Goal: Task Accomplishment & Management: Manage account settings

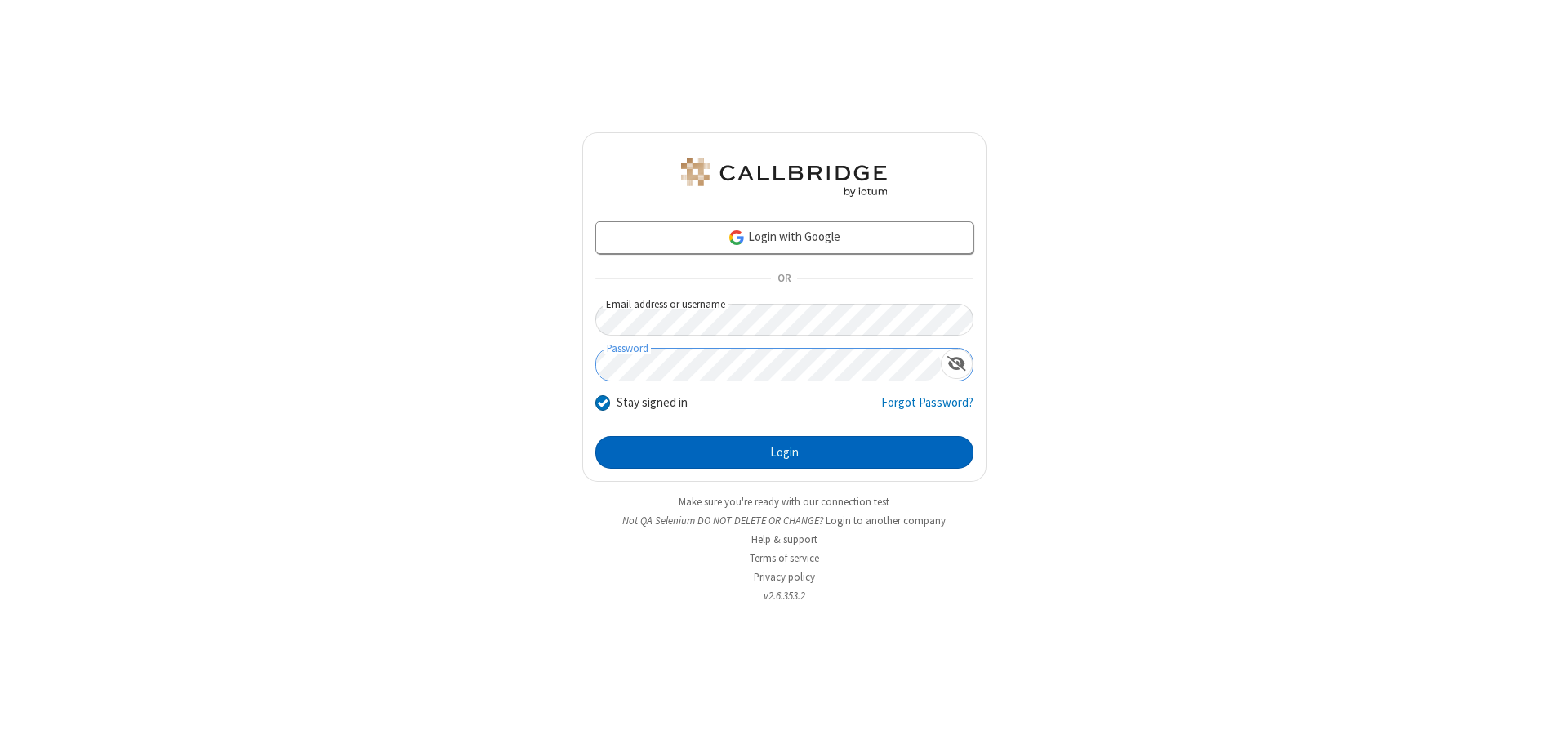
click at [784, 452] on button "Login" at bounding box center [784, 451] width 378 height 33
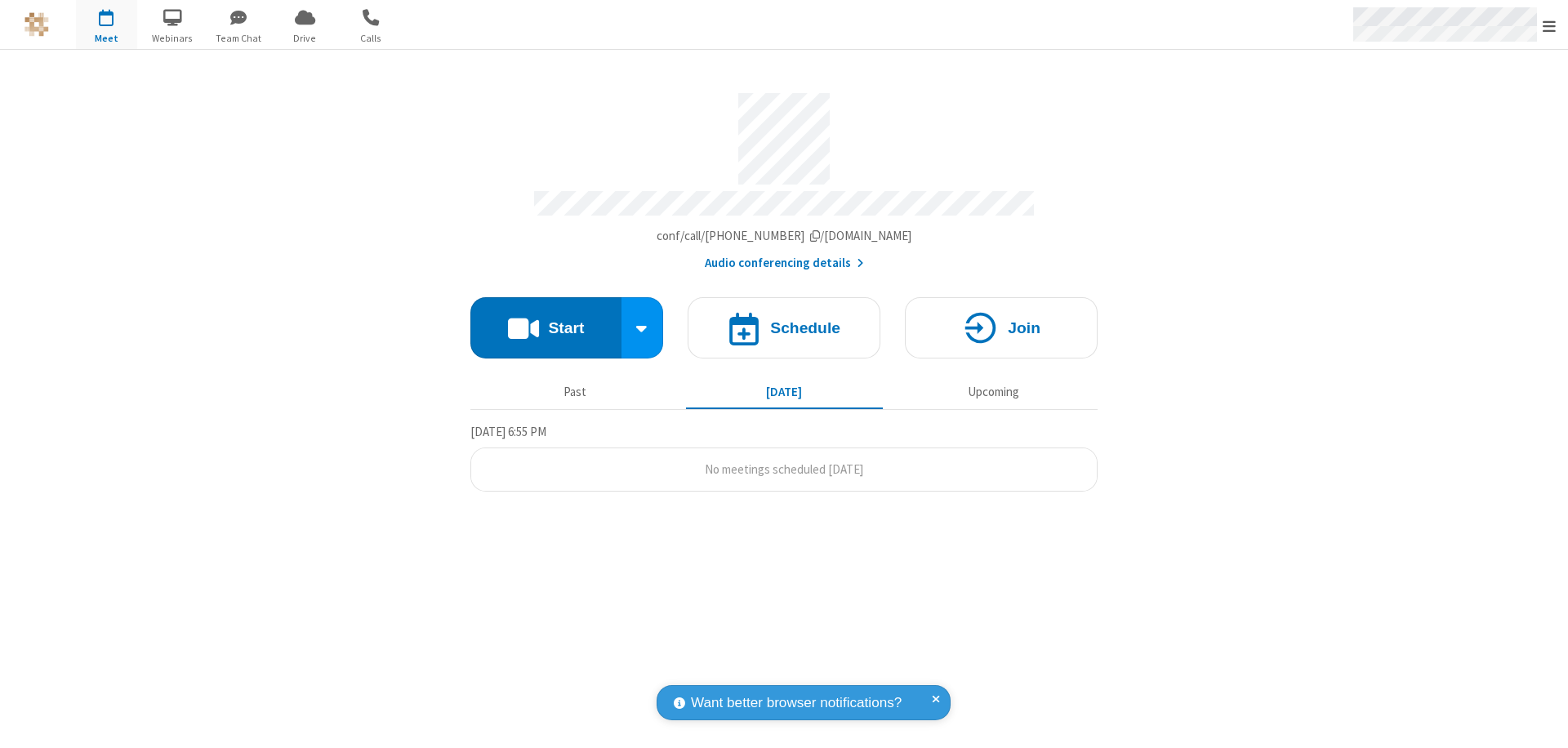
click at [1549, 25] on span "Open menu" at bounding box center [1549, 26] width 13 height 17
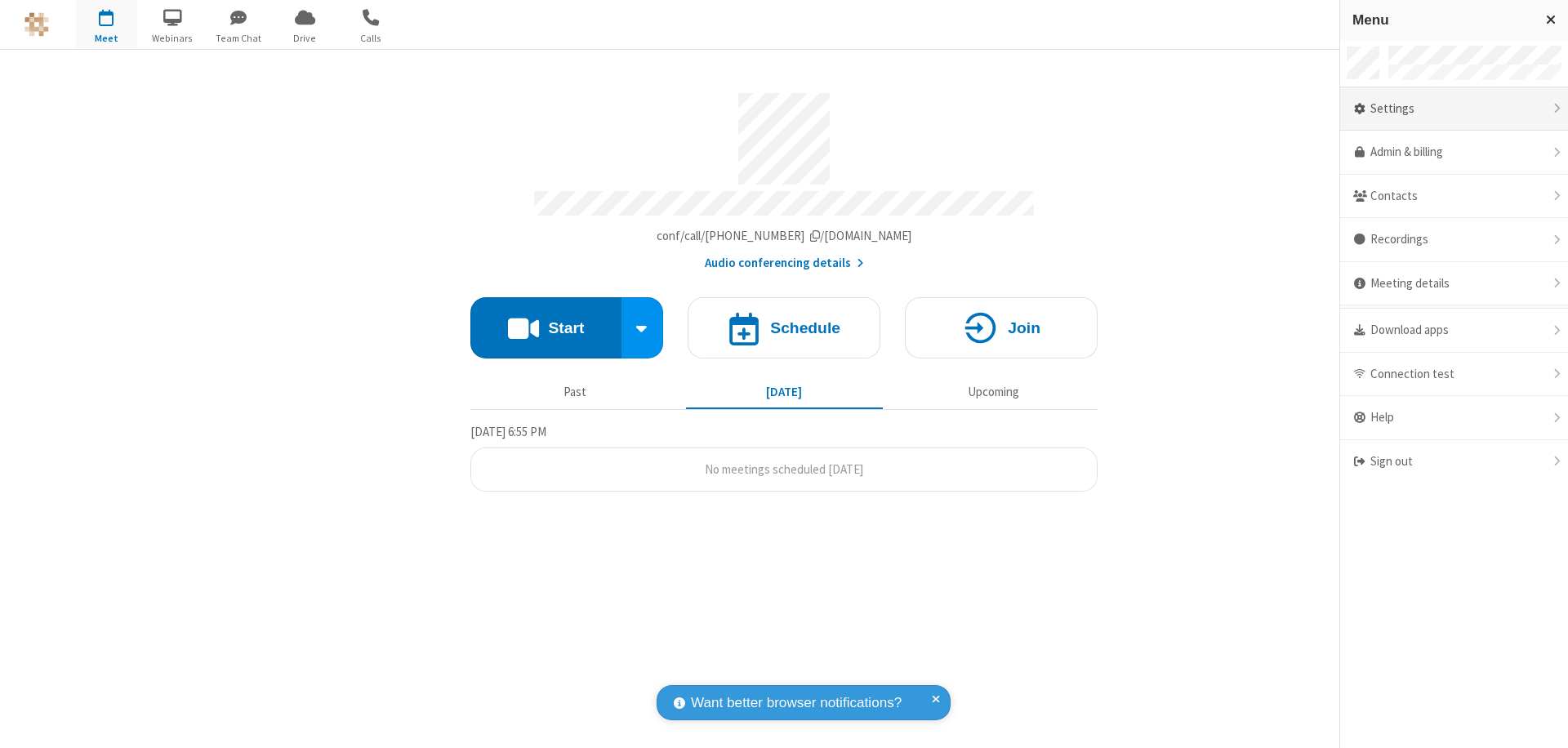
click at [1453, 108] on div "Settings" at bounding box center [1453, 109] width 228 height 44
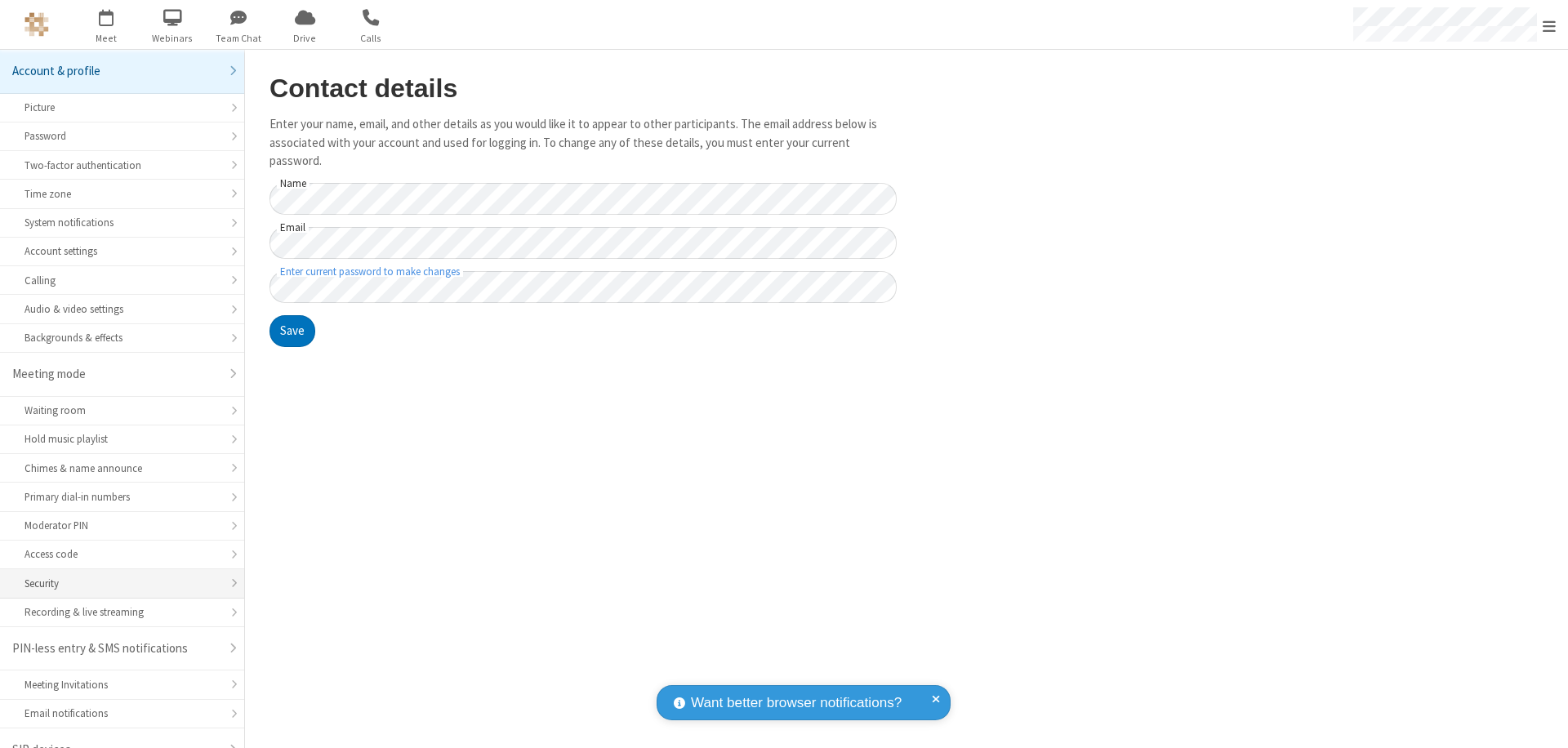
click at [116, 575] on div "Security" at bounding box center [121, 583] width 195 height 16
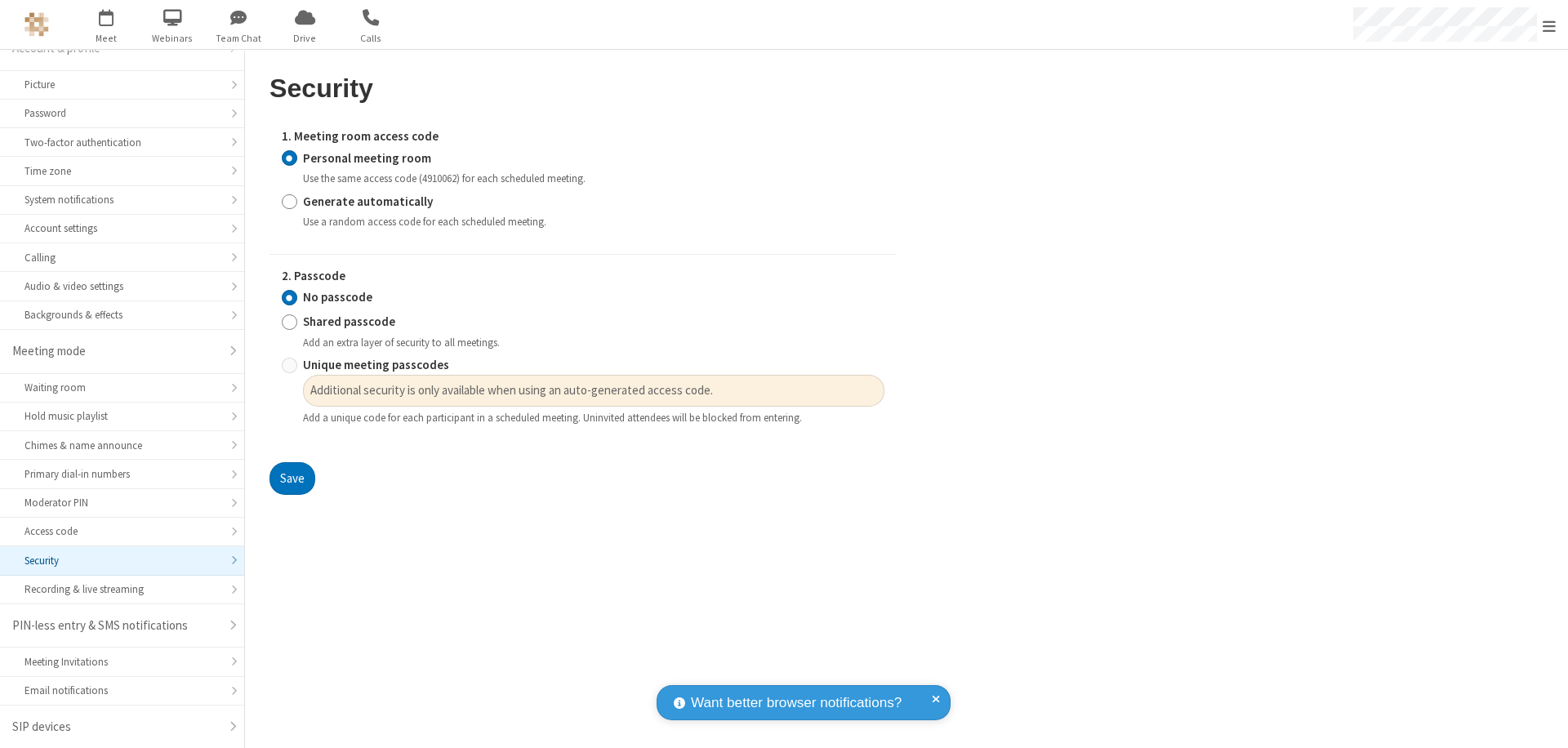
click at [289, 201] on input "Generate automatically" at bounding box center [289, 201] width 16 height 17
radio input "true"
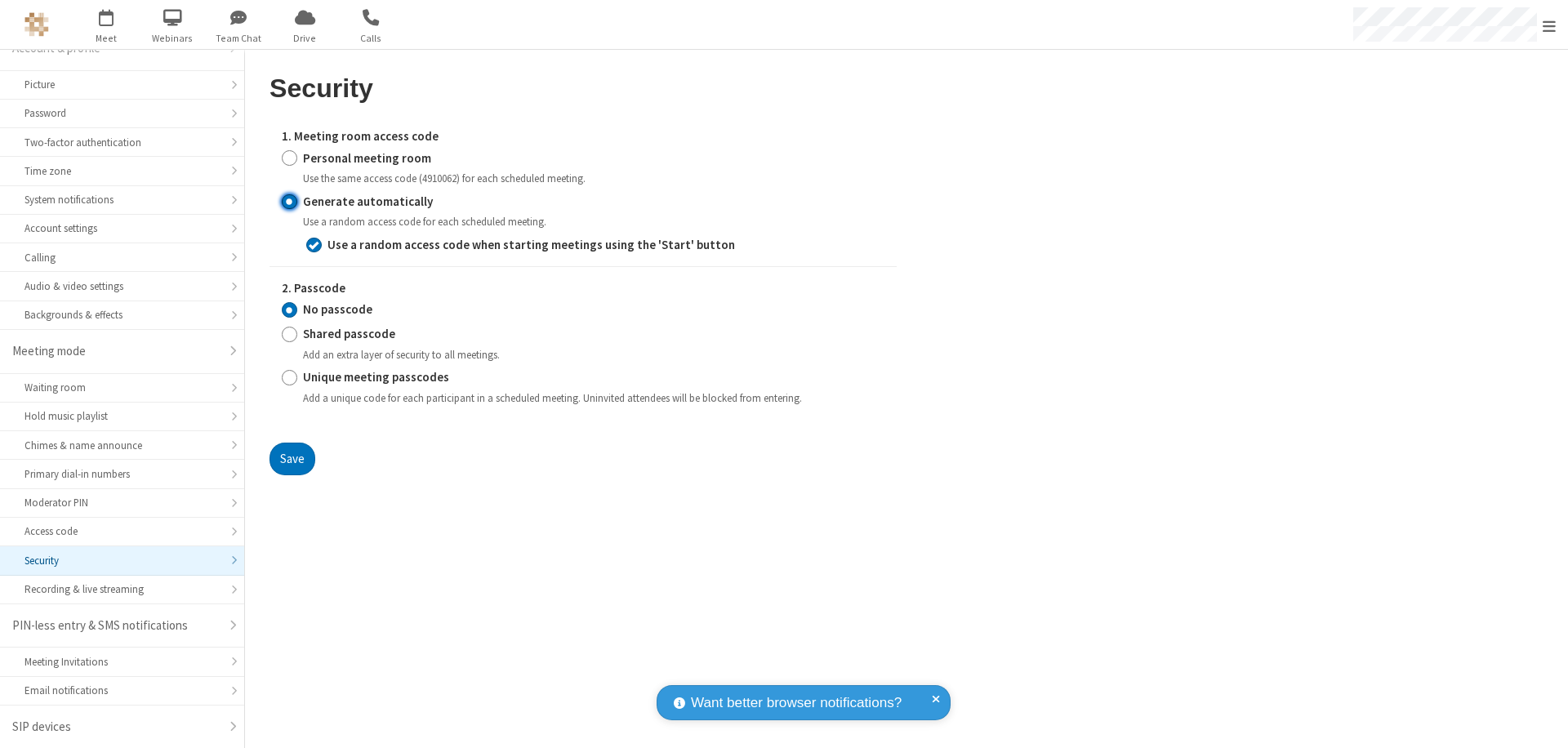
click at [289, 310] on input "No passcode" at bounding box center [289, 310] width 16 height 17
click at [292, 458] on button "Save" at bounding box center [292, 458] width 46 height 33
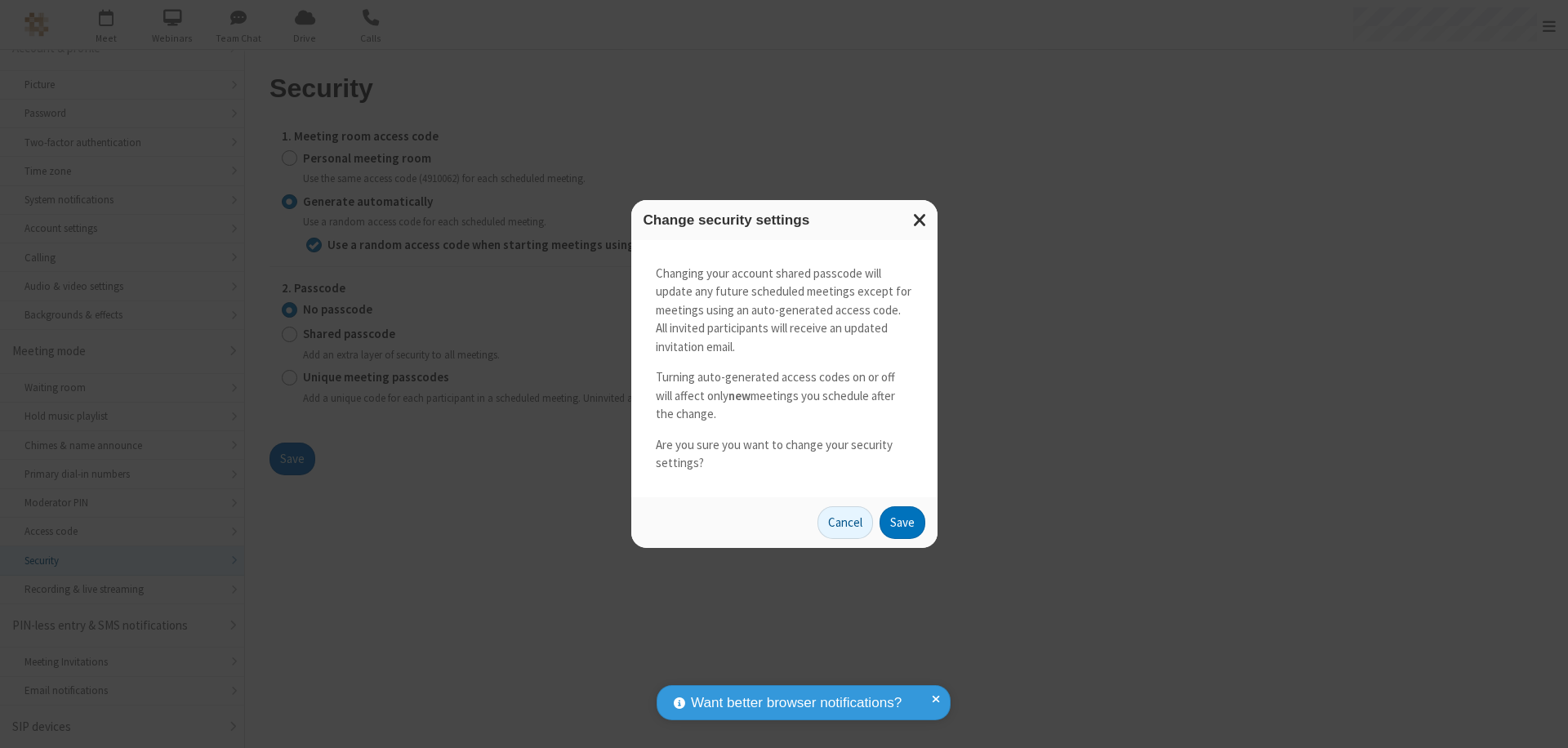
click at [901, 521] on button "Save" at bounding box center [902, 522] width 46 height 33
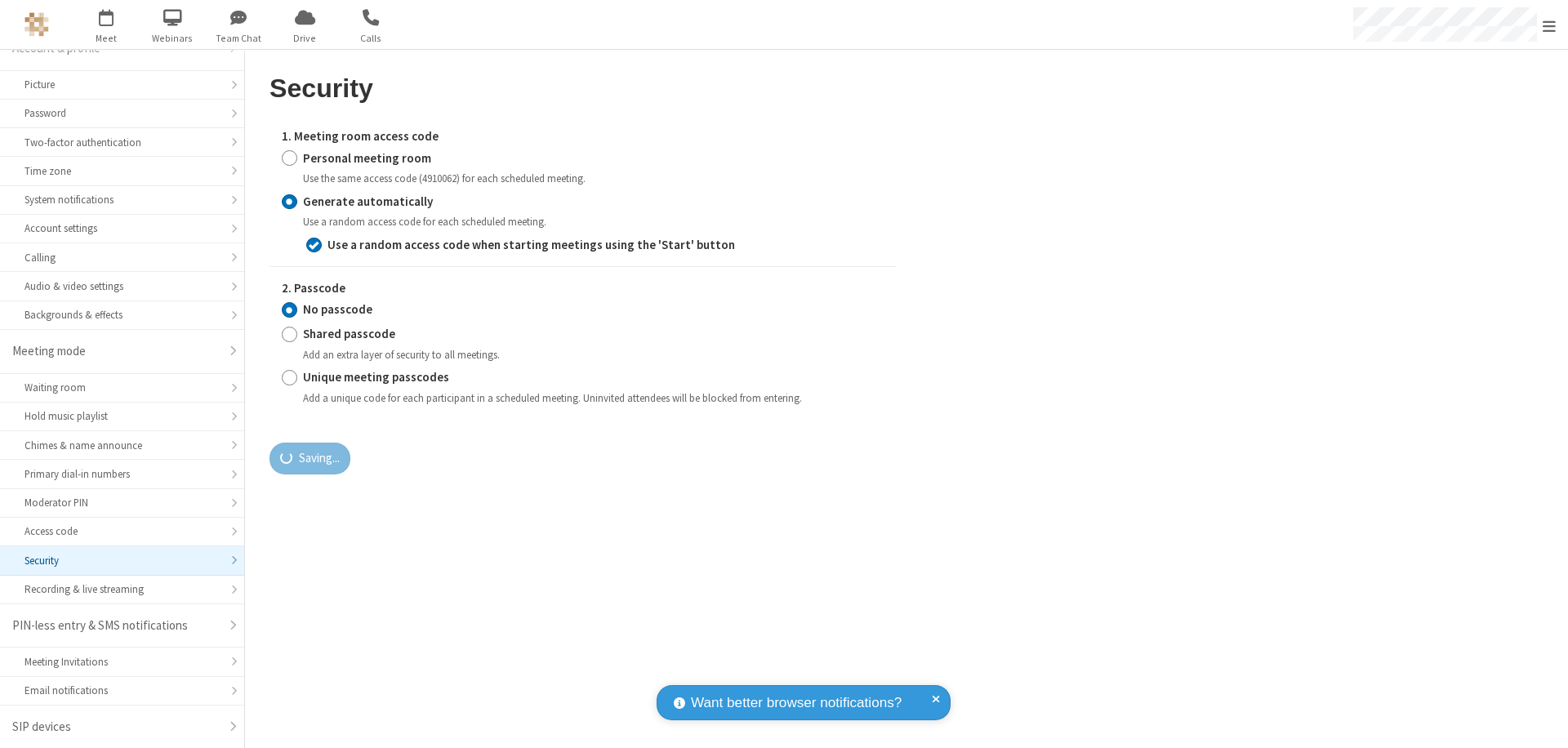
click at [1549, 25] on span "Open menu" at bounding box center [1549, 26] width 13 height 17
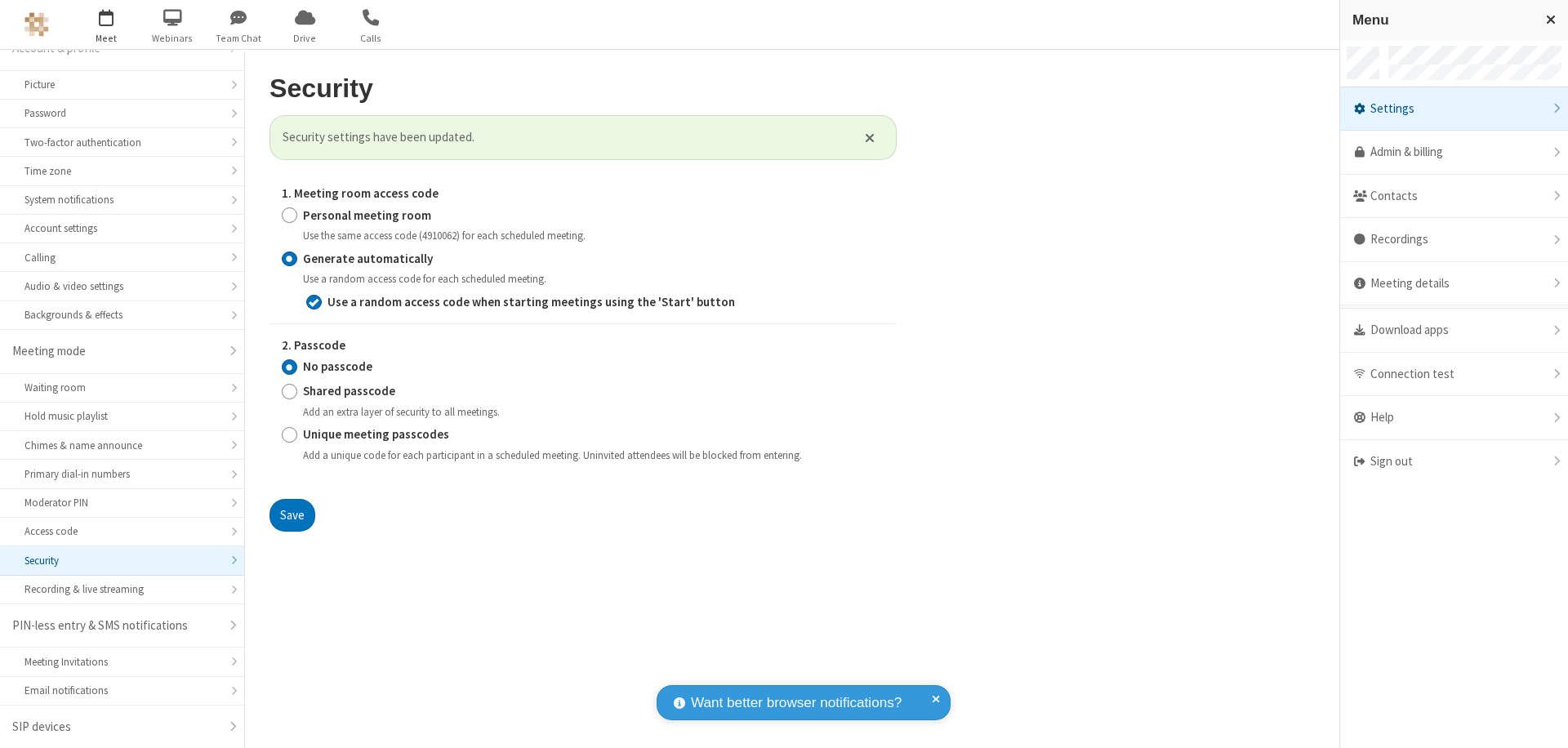
click at [106, 24] on span "button" at bounding box center [106, 18] width 62 height 28
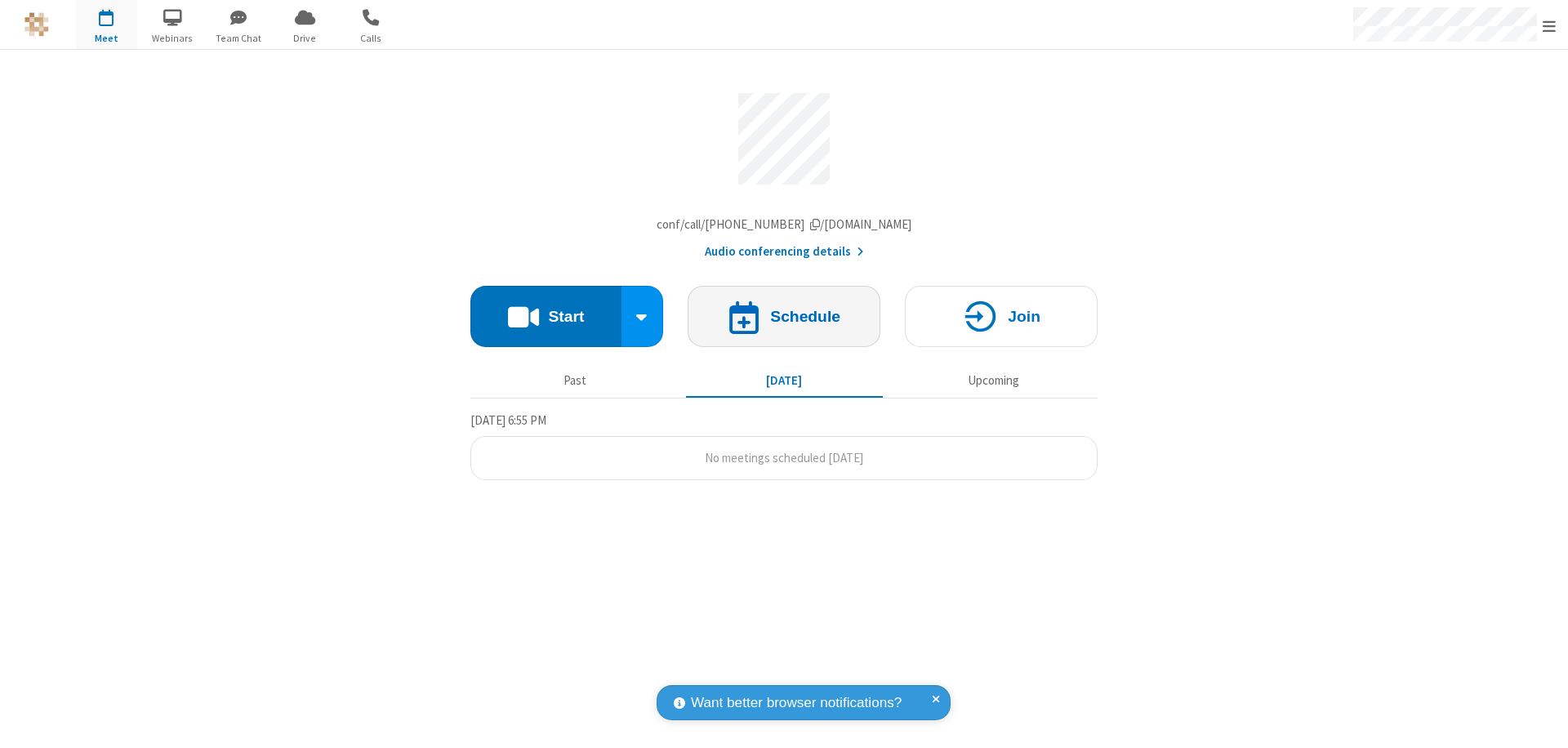
click at [784, 320] on h4 "Schedule" at bounding box center [804, 316] width 70 height 16
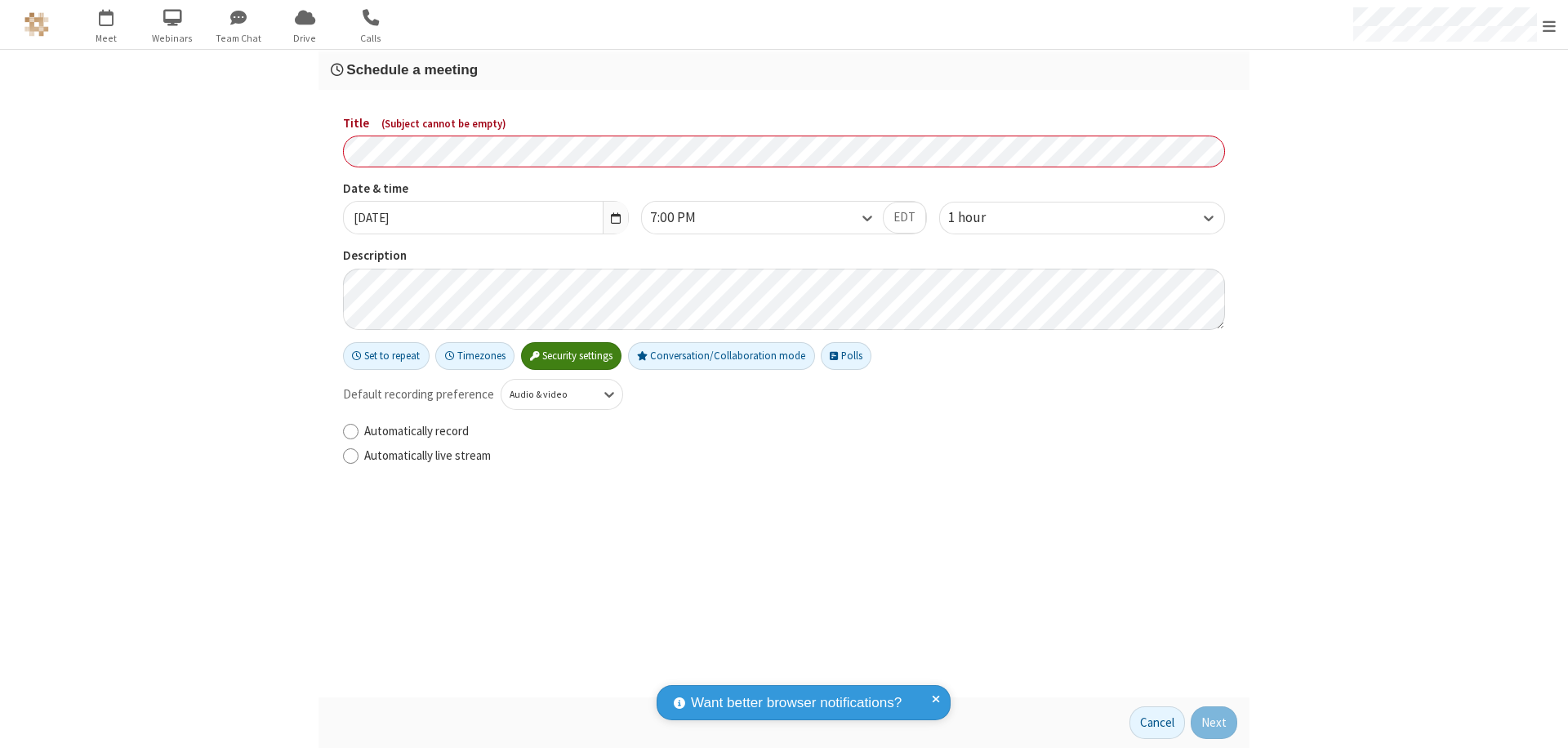
click at [784, 69] on h3 "Schedule a meeting" at bounding box center [784, 70] width 907 height 16
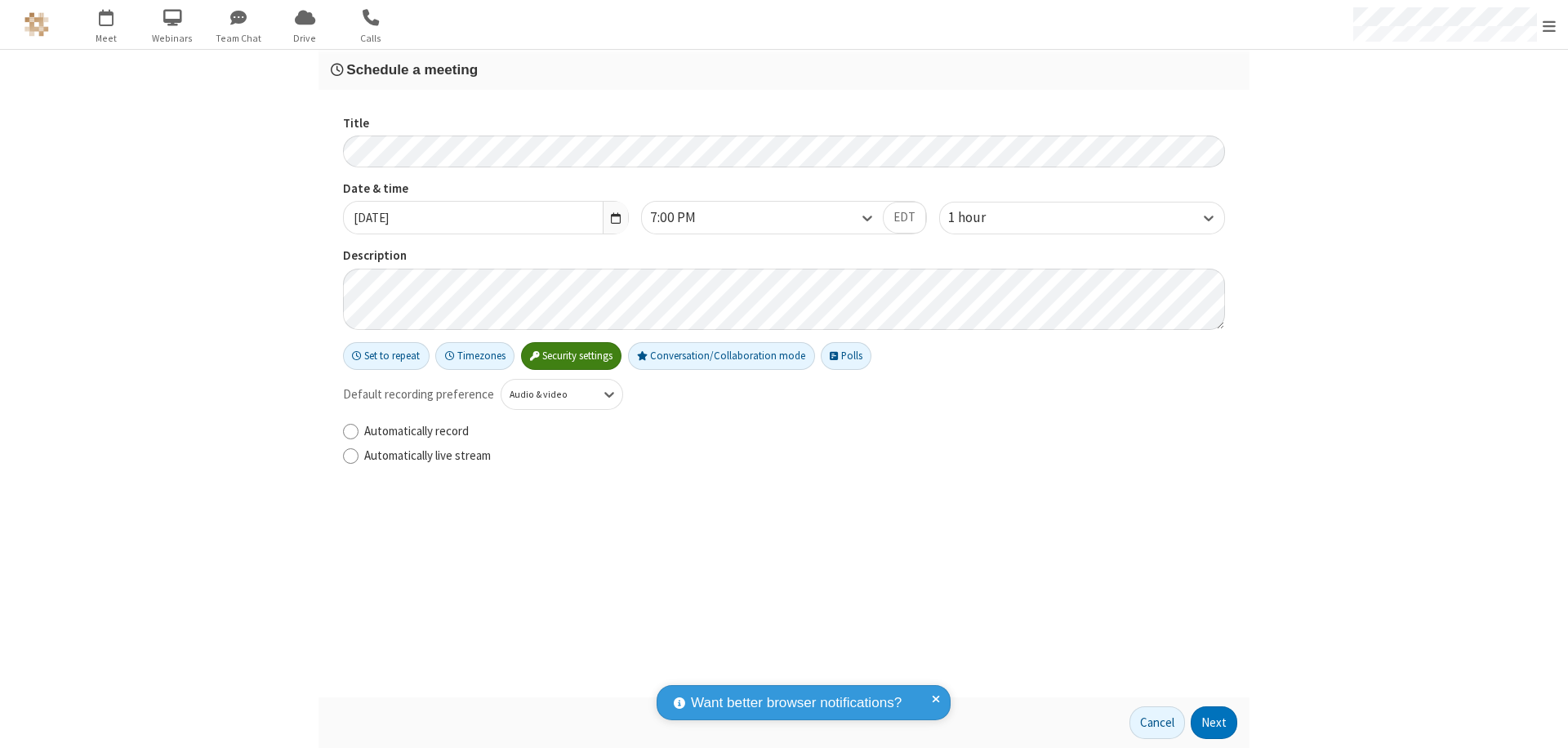
click at [1214, 723] on button "Next" at bounding box center [1214, 722] width 47 height 33
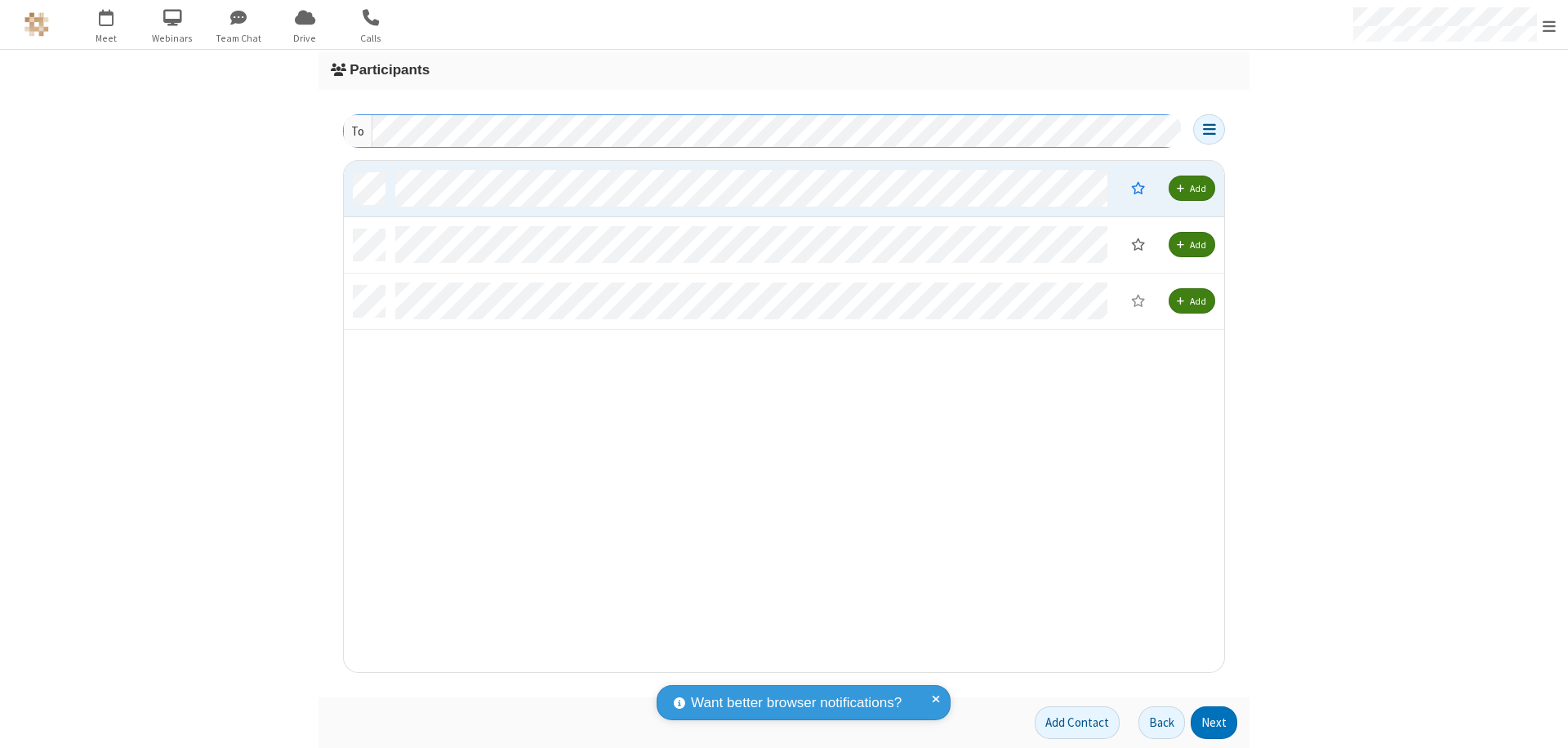
scroll to position [499, 868]
click at [1214, 723] on button "Next" at bounding box center [1214, 722] width 47 height 33
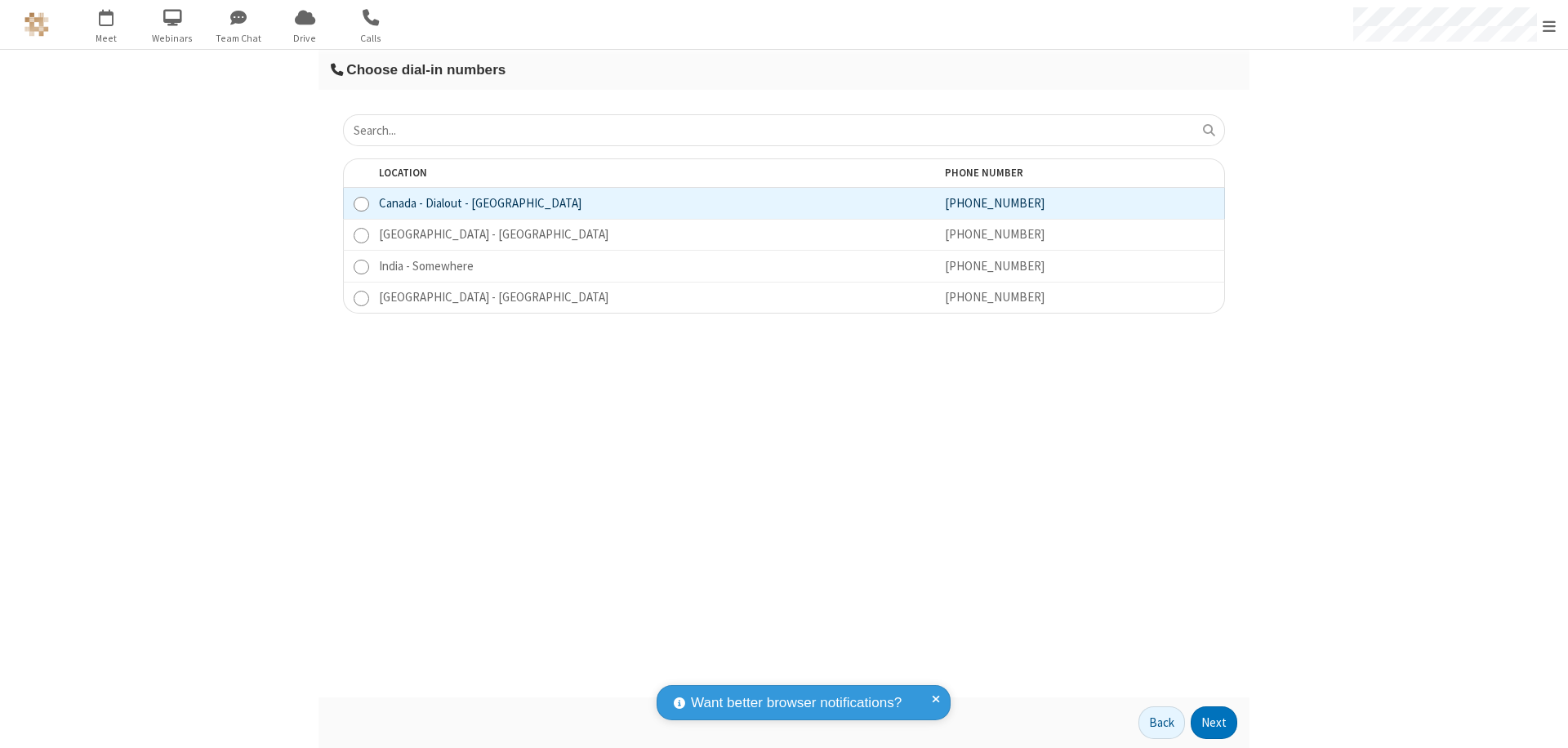
click at [1214, 723] on button "Next" at bounding box center [1214, 722] width 47 height 33
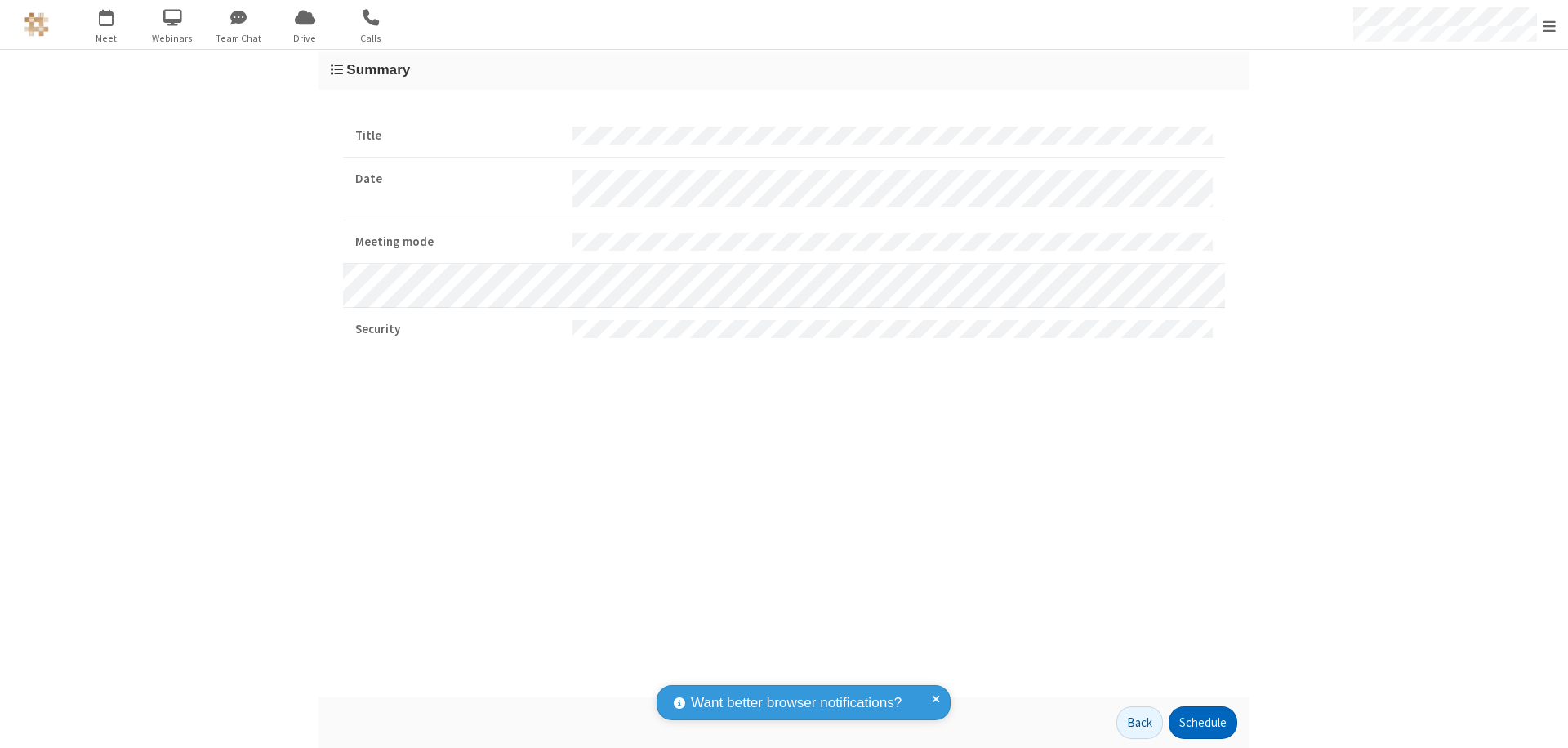
click at [1202, 723] on button "Schedule" at bounding box center [1203, 722] width 69 height 33
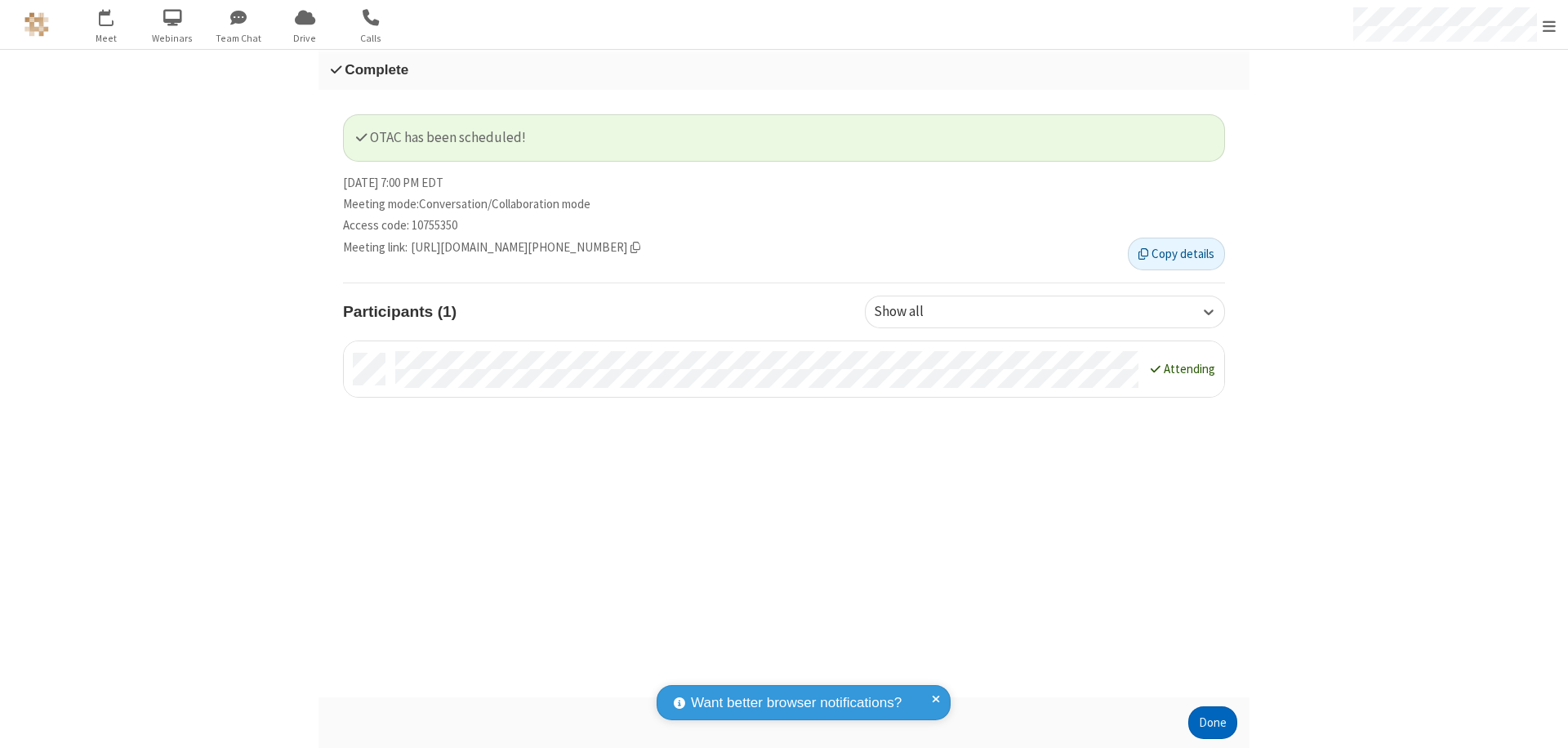
click at [1213, 723] on button "Done" at bounding box center [1213, 722] width 49 height 33
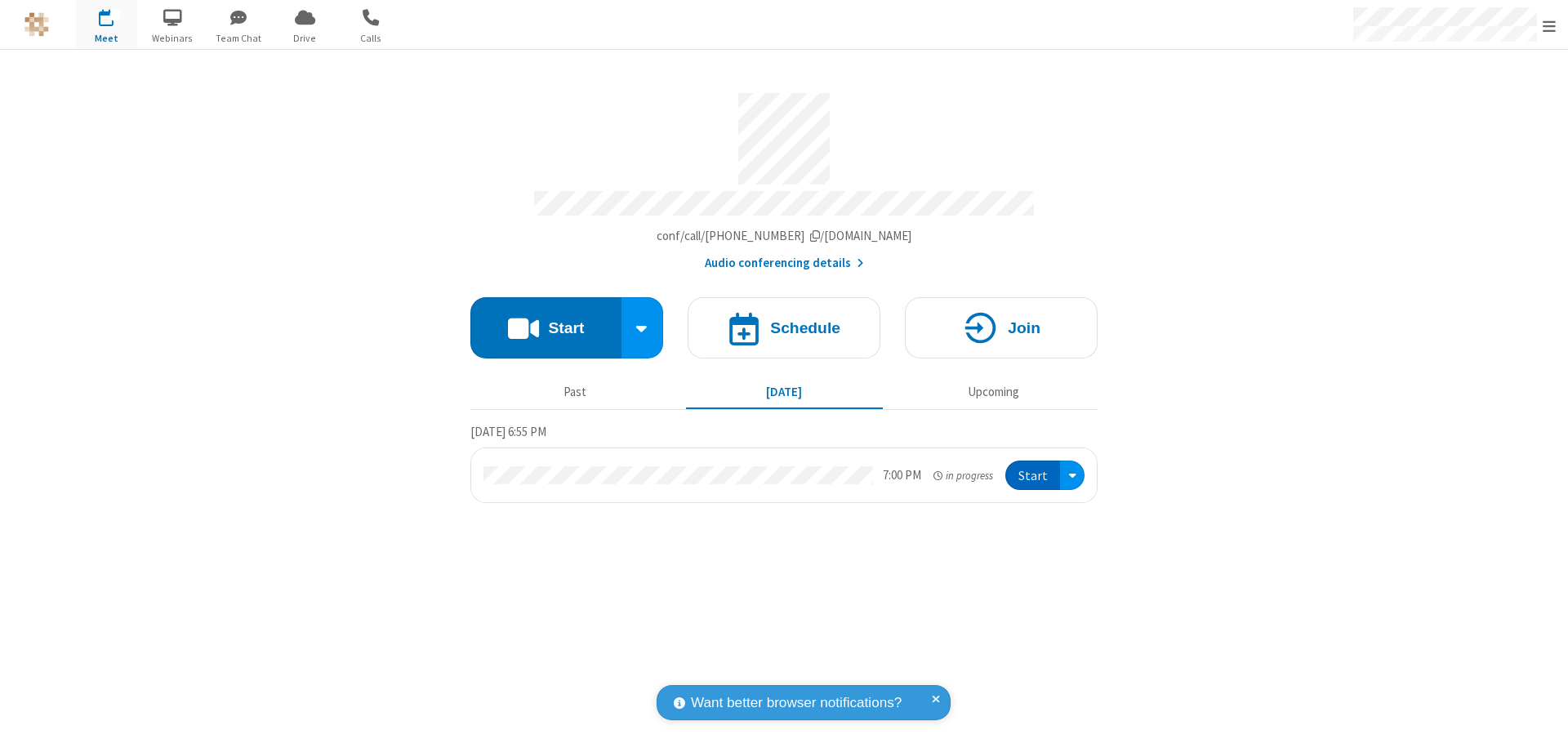
click at [1034, 468] on button "Start" at bounding box center [1033, 476] width 55 height 30
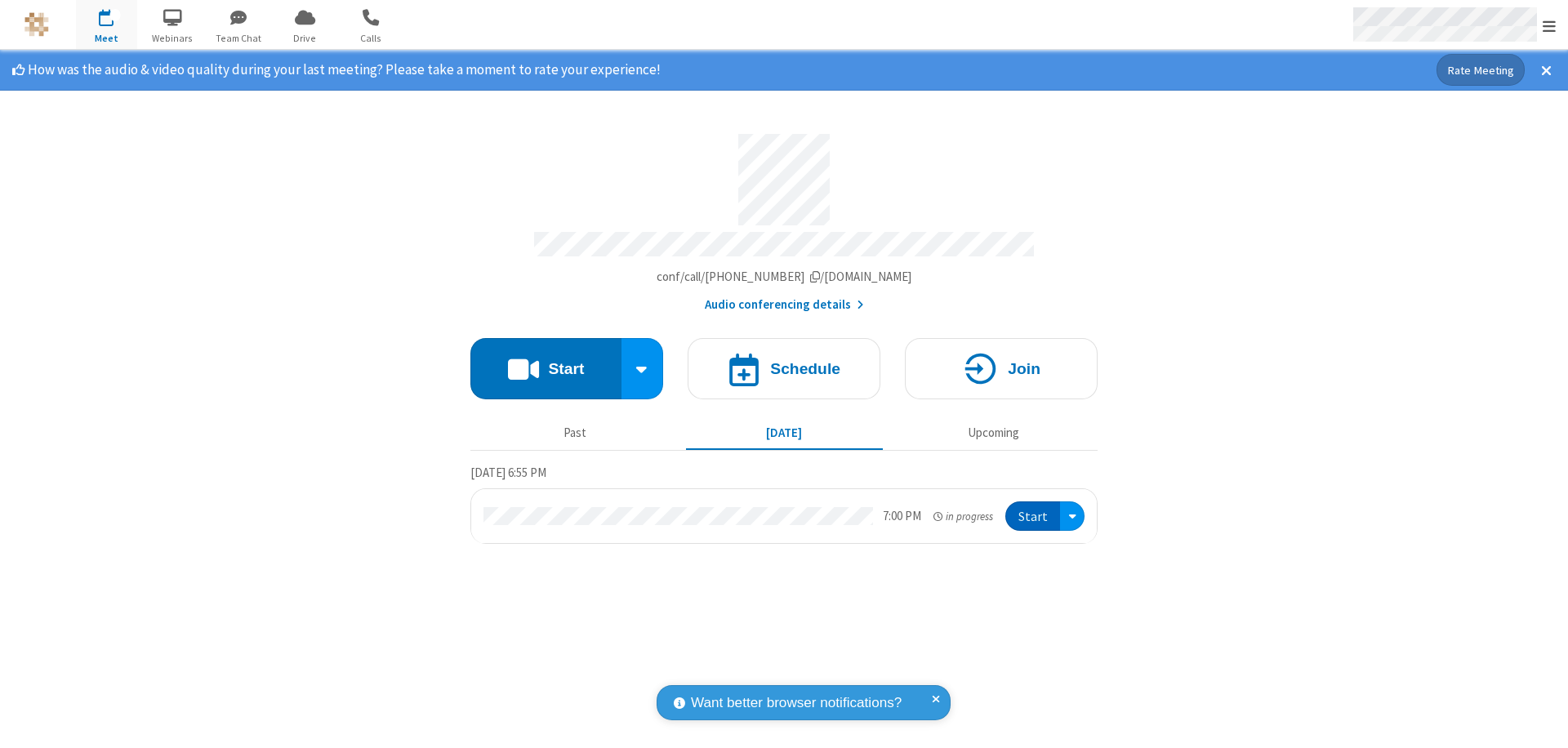
click at [1549, 25] on span "Open menu" at bounding box center [1549, 26] width 13 height 17
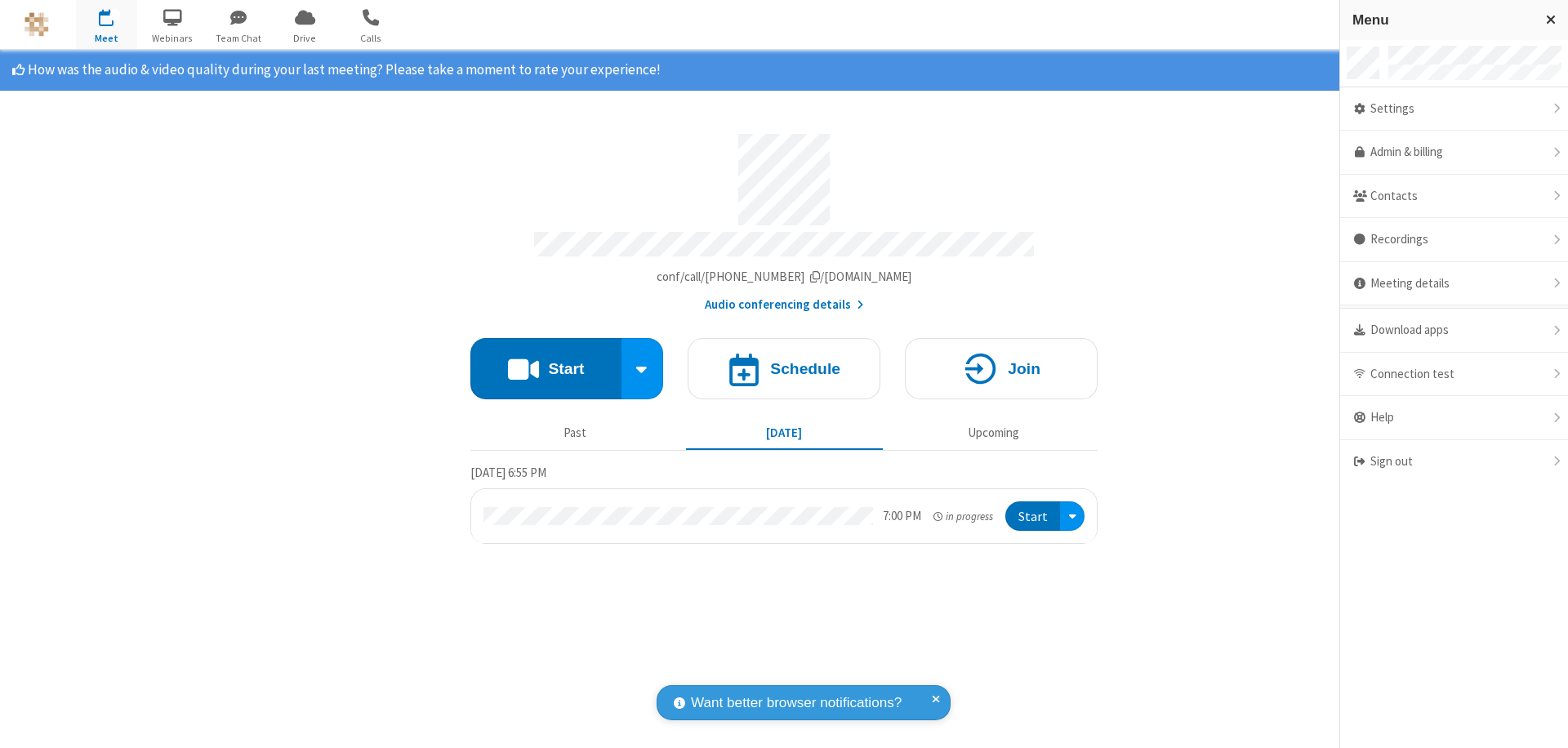
click at [1453, 108] on div "Settings" at bounding box center [1453, 109] width 228 height 44
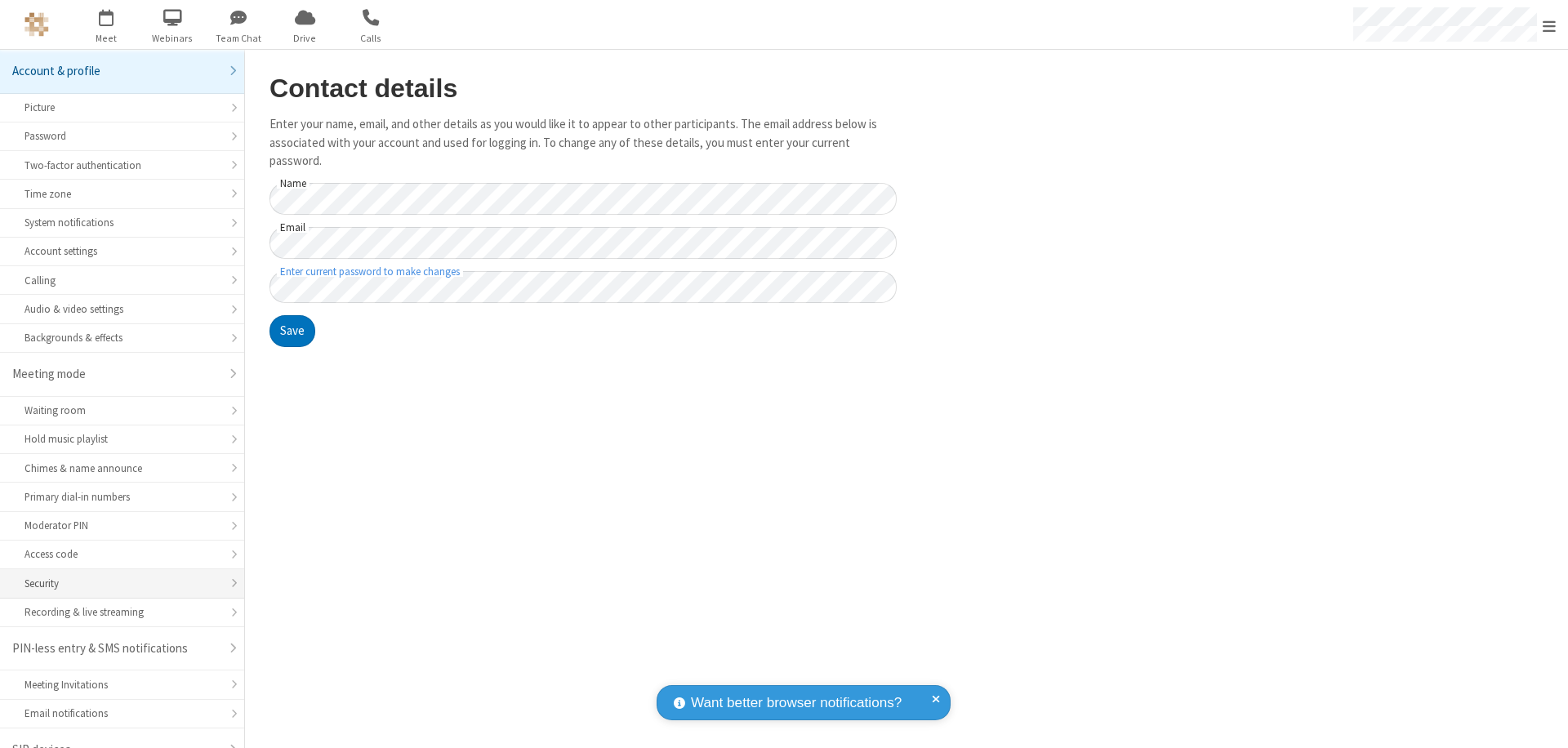
click at [116, 575] on div "Security" at bounding box center [121, 583] width 195 height 16
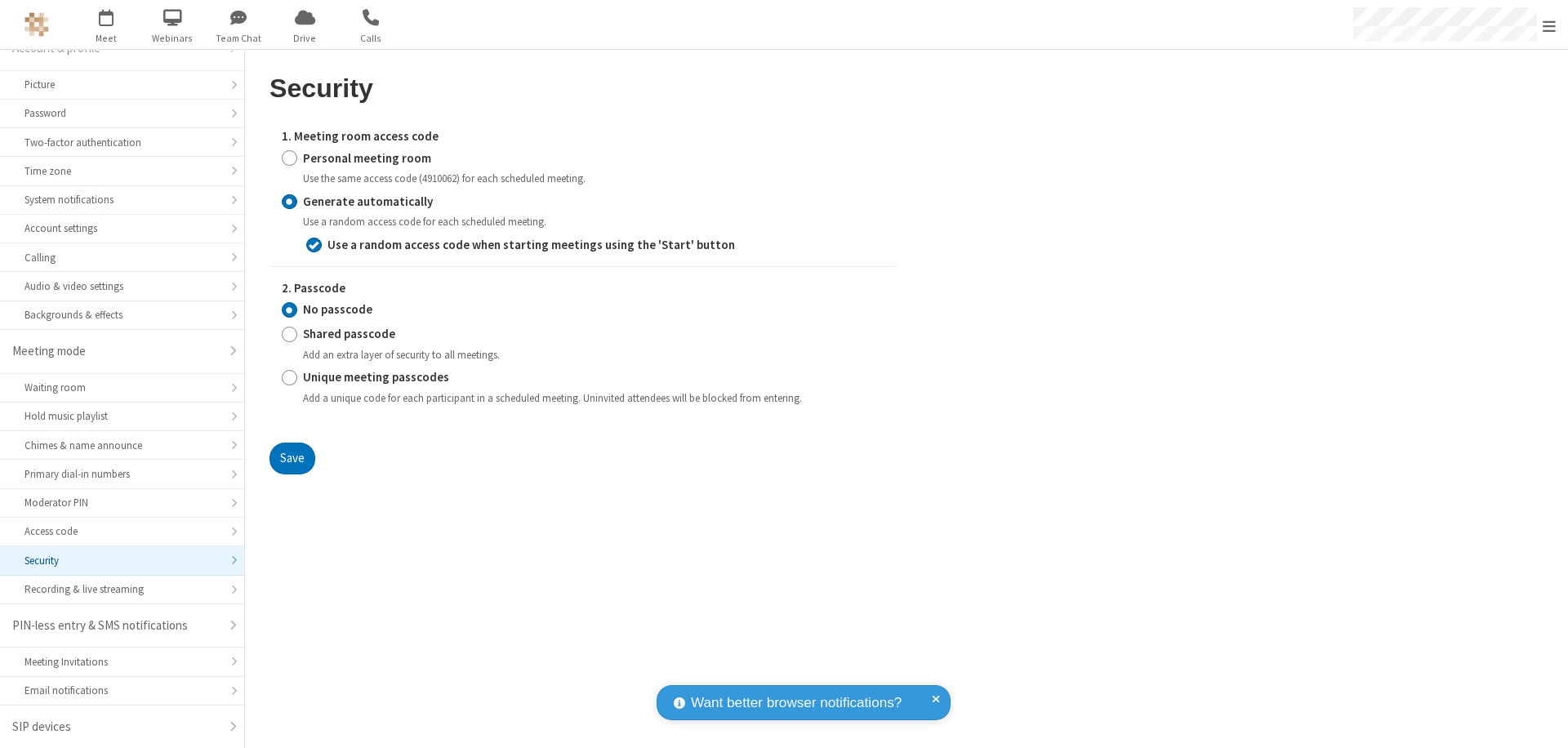
click at [289, 158] on input "Personal meeting room" at bounding box center [289, 158] width 16 height 17
radio input "true"
click at [289, 301] on input "No passcode" at bounding box center [289, 310] width 16 height 17
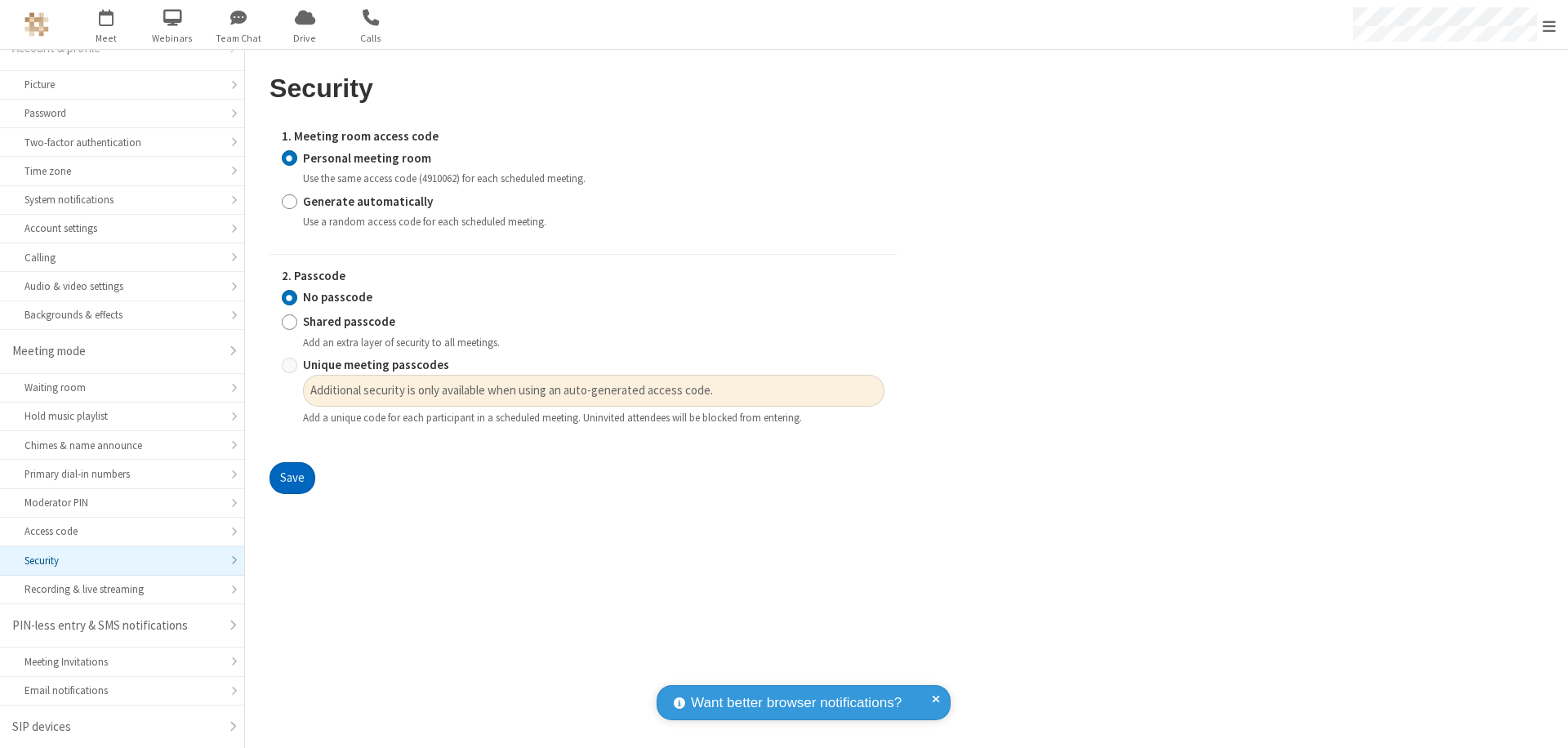
click at [292, 478] on button "Save" at bounding box center [292, 478] width 46 height 33
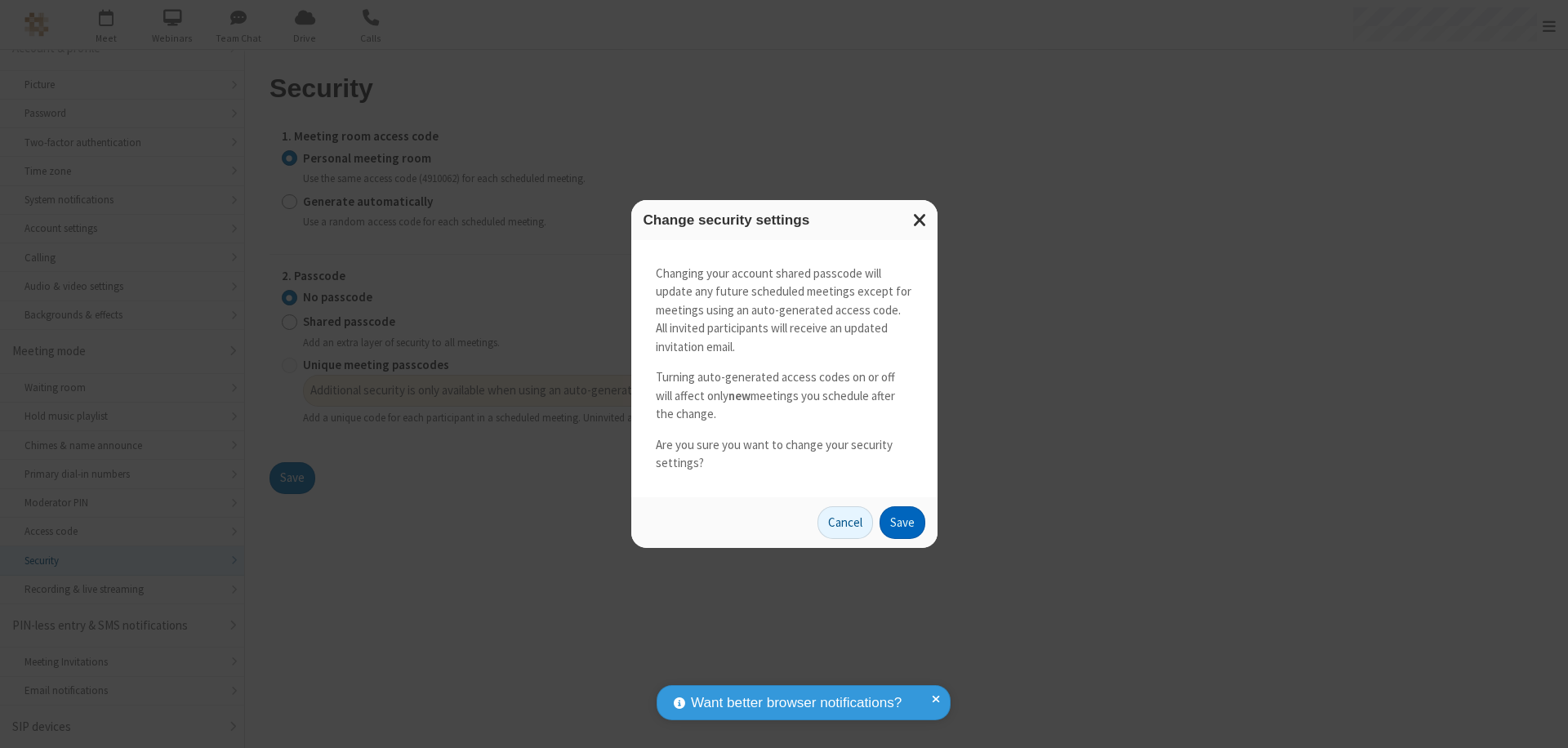
click at [901, 521] on button "Save" at bounding box center [902, 522] width 46 height 33
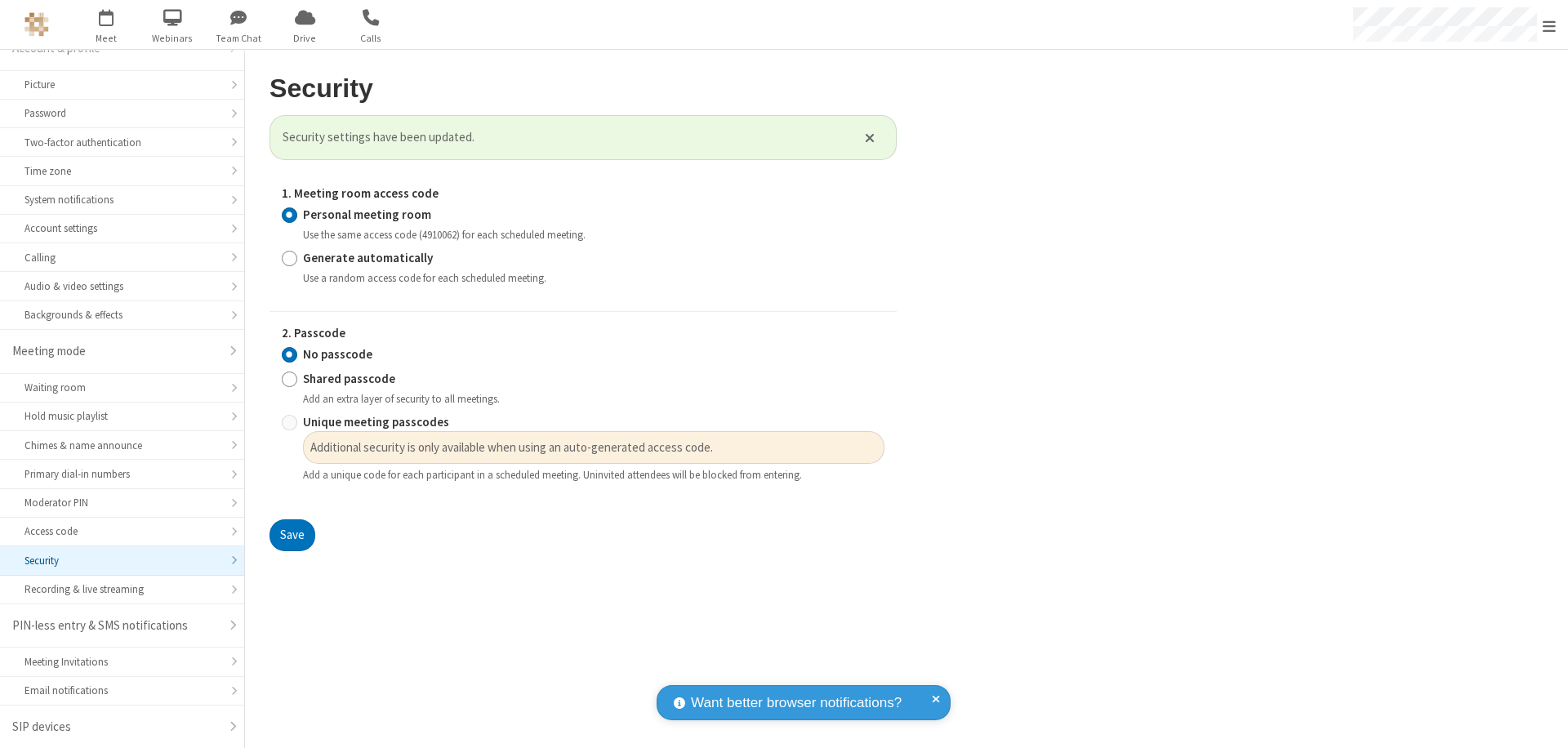
click at [1549, 24] on span "Open menu" at bounding box center [1549, 26] width 13 height 17
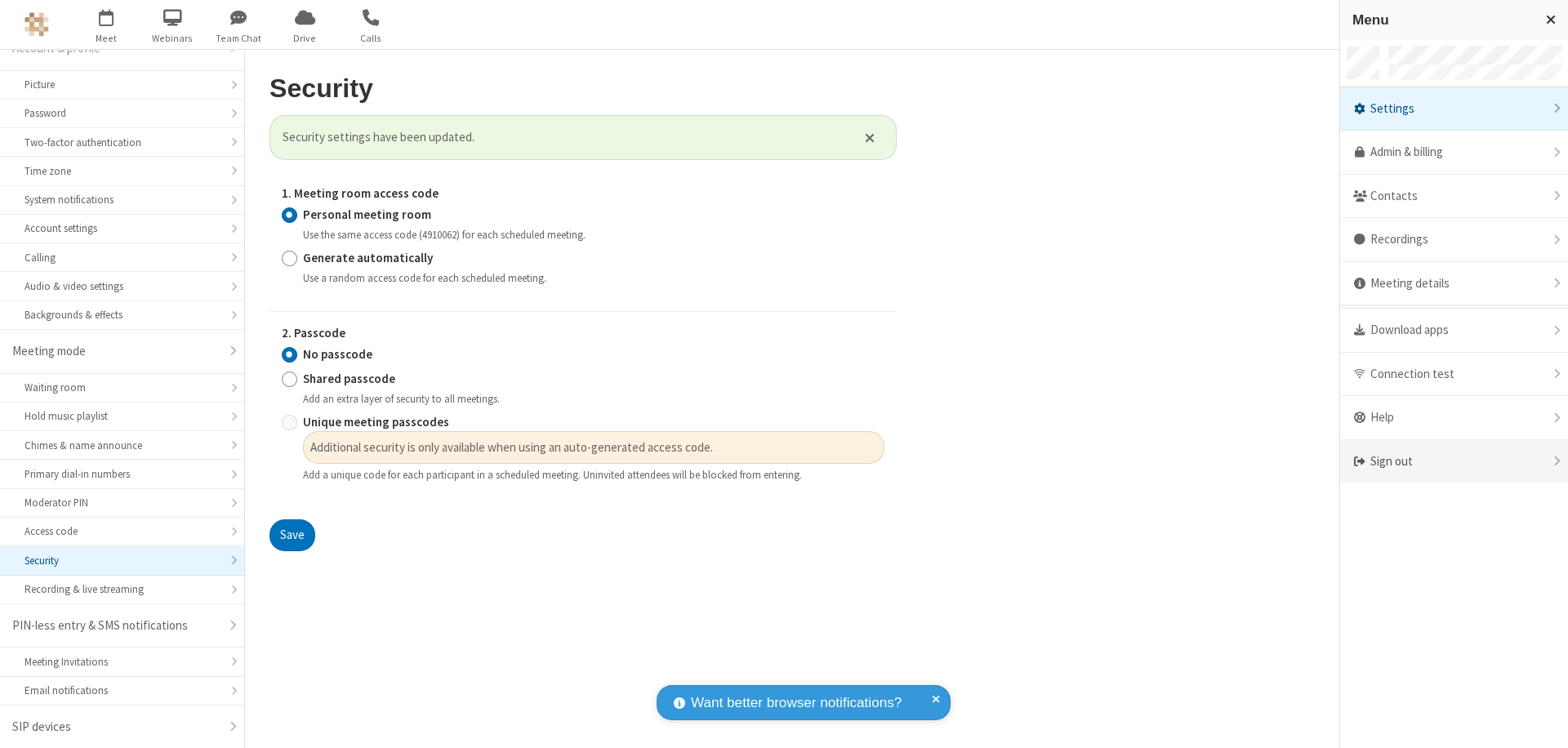
click at [1479, 462] on div "Sign out" at bounding box center [1453, 462] width 228 height 43
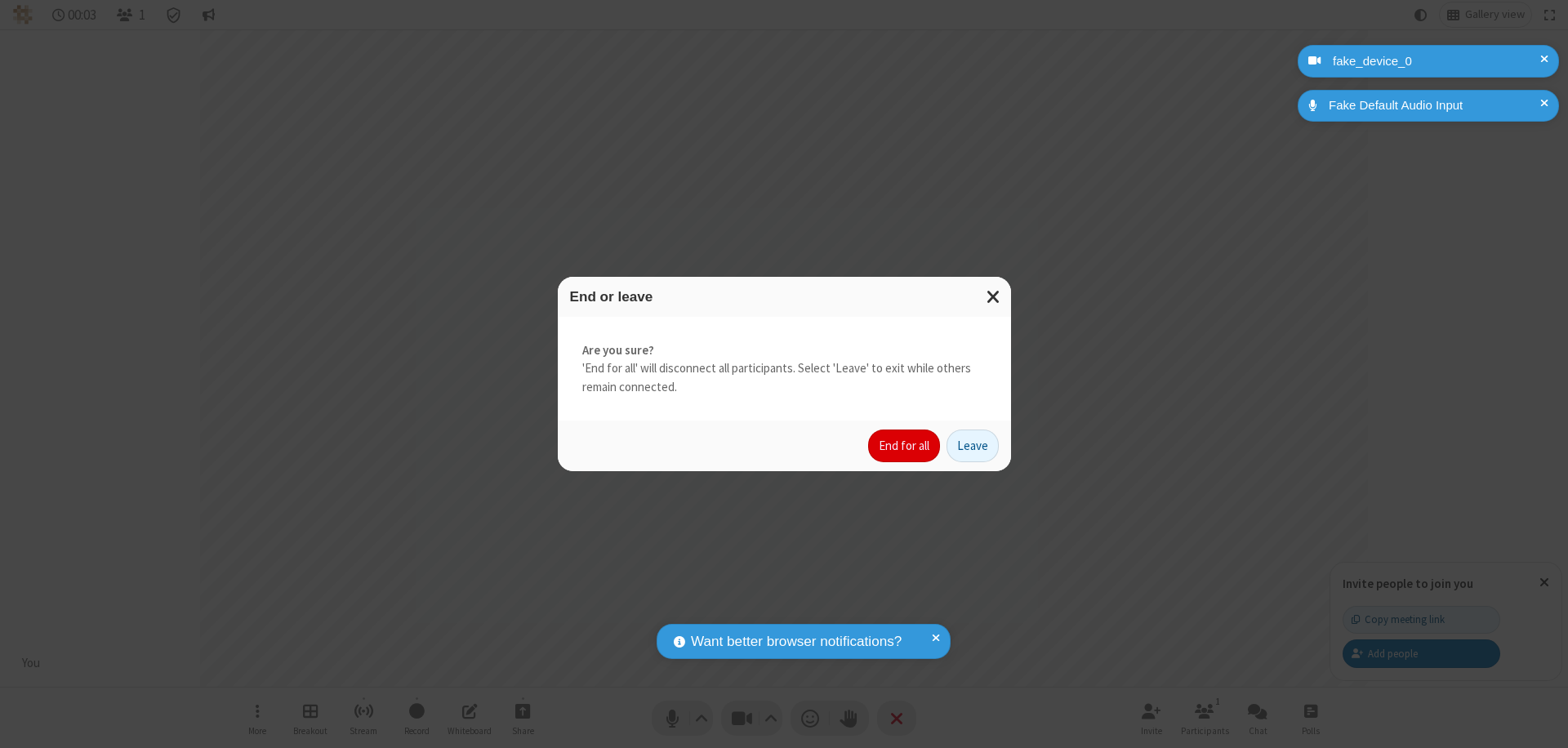
click at [905, 446] on button "End for all" at bounding box center [904, 445] width 72 height 33
